Goal: Task Accomplishment & Management: Manage account settings

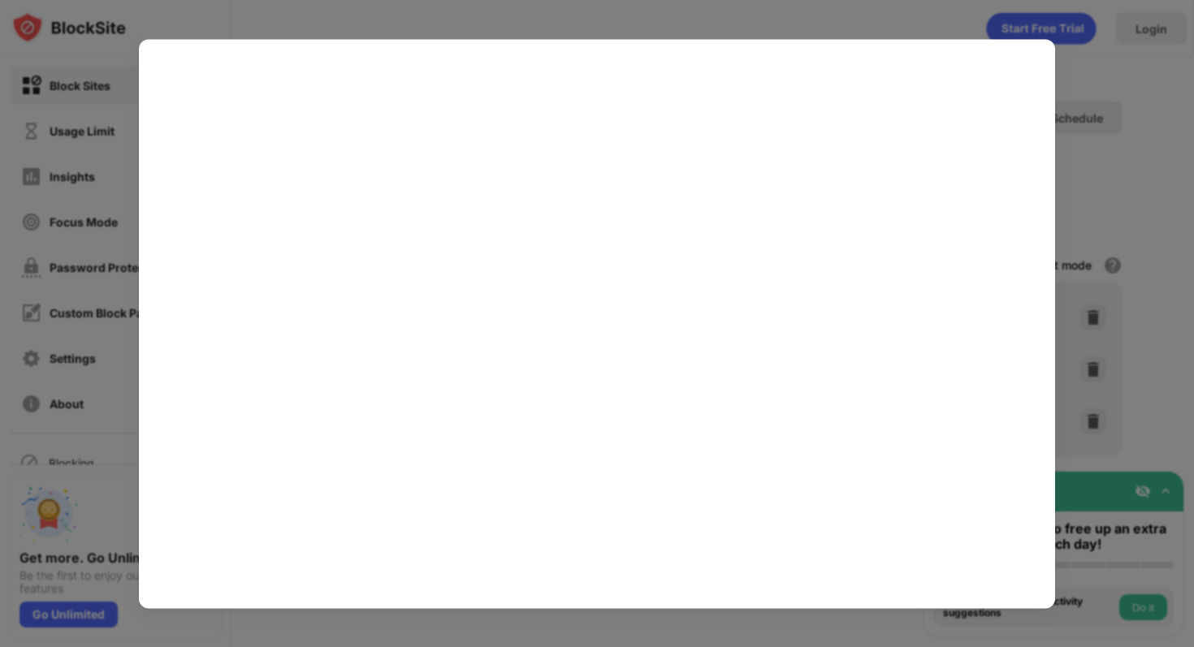
click at [0, 110] on div at bounding box center [597, 323] width 1194 height 647
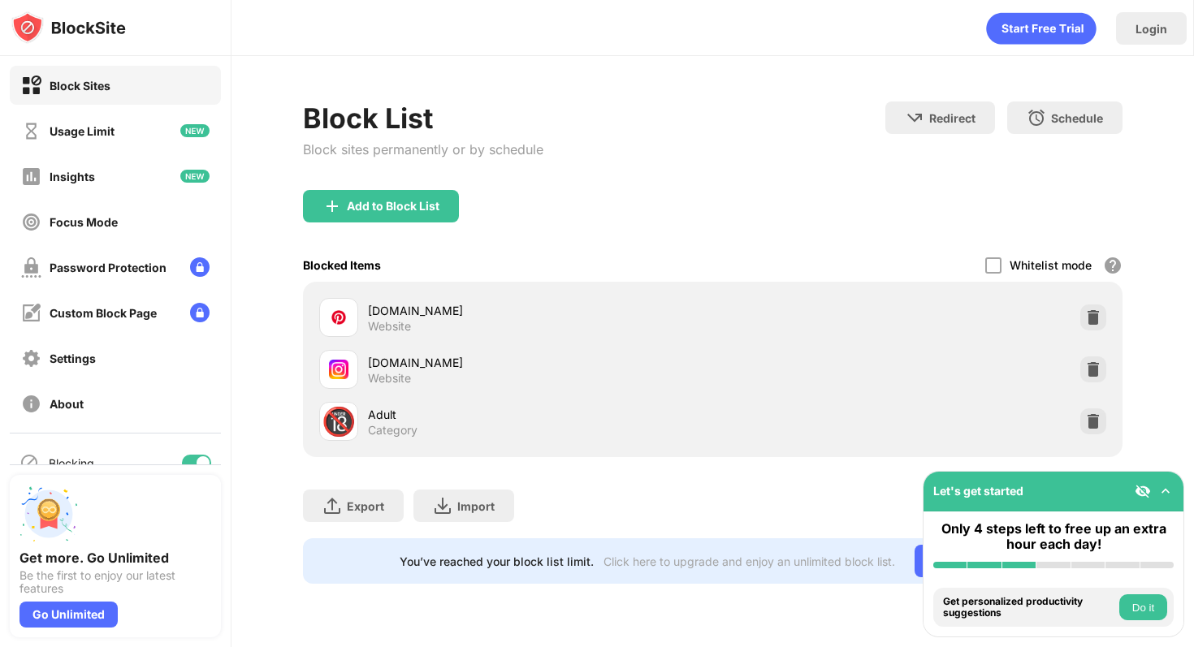
click at [182, 457] on div at bounding box center [596, 323] width 877 height 530
click at [196, 458] on div at bounding box center [596, 323] width 877 height 530
click at [190, 458] on div at bounding box center [596, 323] width 877 height 530
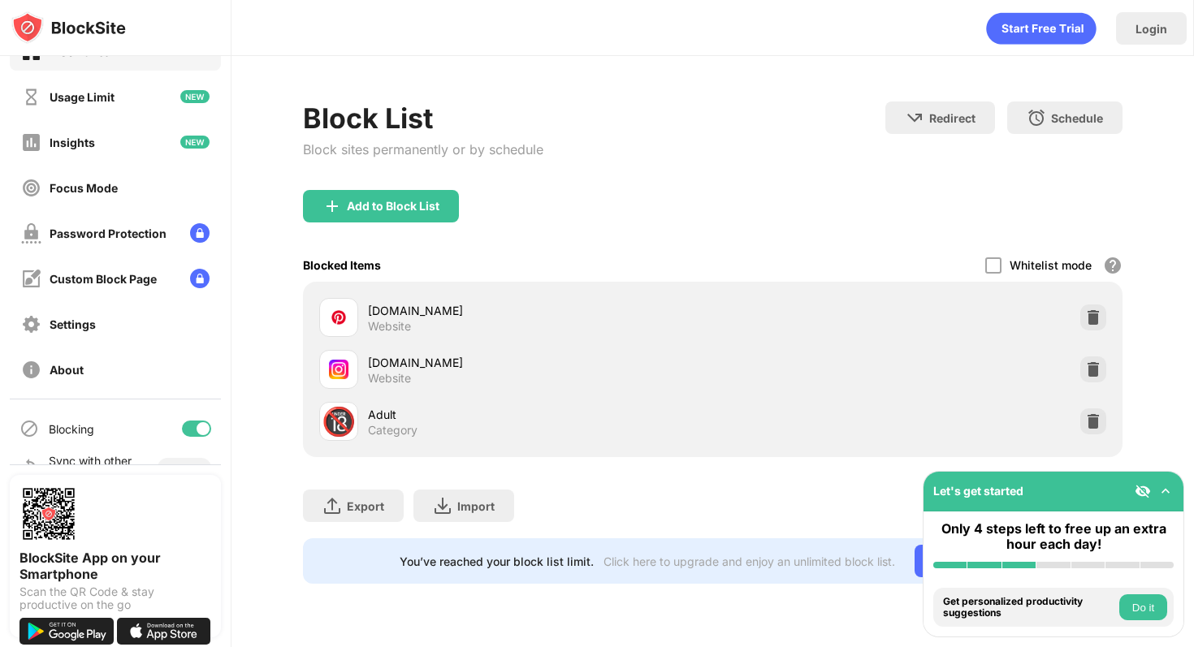
scroll to position [67, 0]
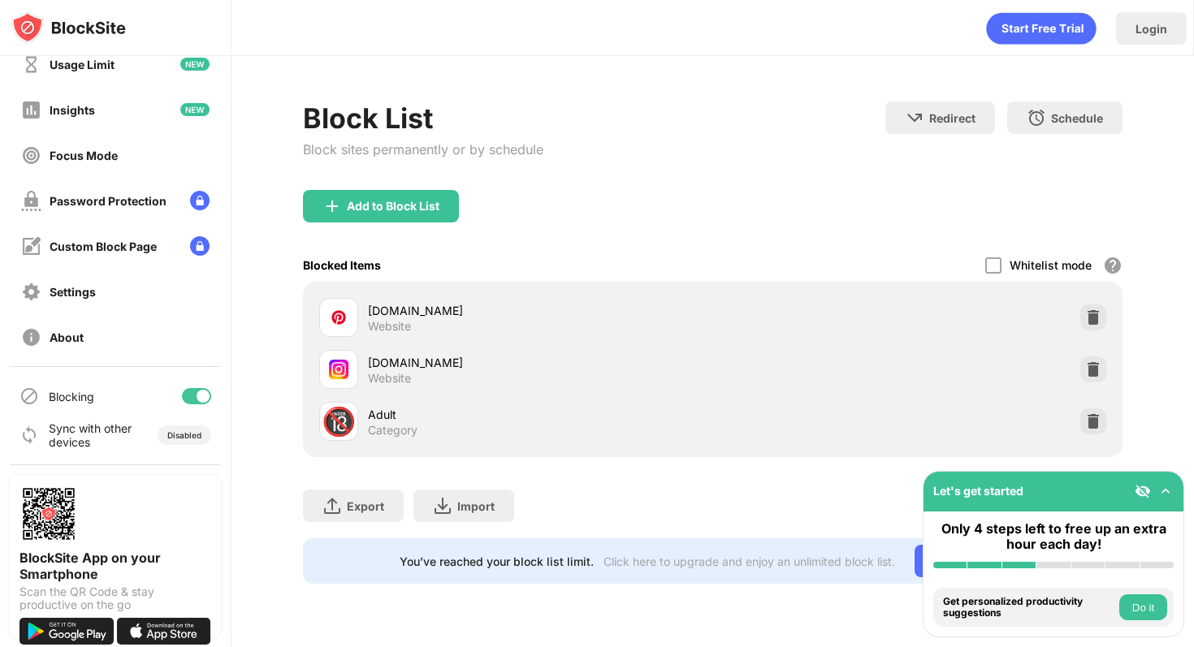
click at [198, 400] on div "Blocking" at bounding box center [115, 396] width 211 height 39
click at [197, 400] on div at bounding box center [203, 396] width 13 height 13
click at [184, 391] on div at bounding box center [190, 396] width 13 height 13
